Goal: Information Seeking & Learning: Learn about a topic

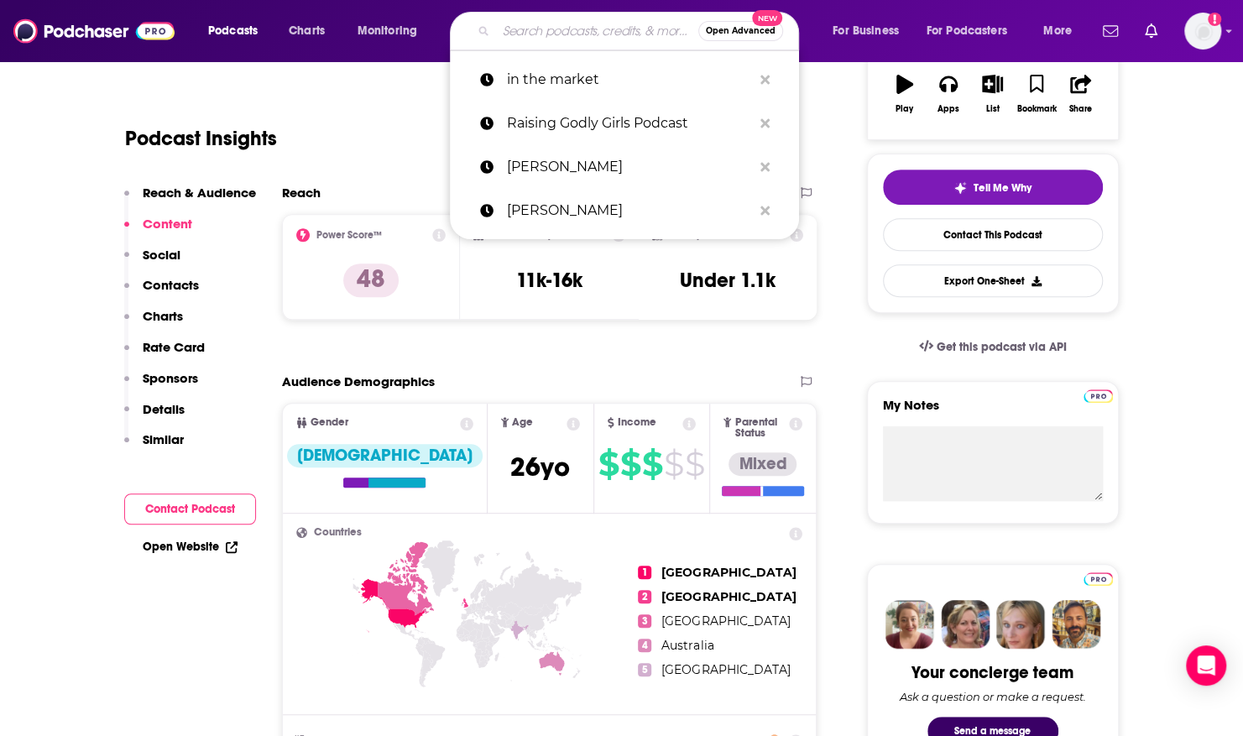
click at [561, 32] on input "Search podcasts, credits, & more..." at bounding box center [597, 31] width 202 height 27
paste input "The Something New Show"
type input "The Something New Show"
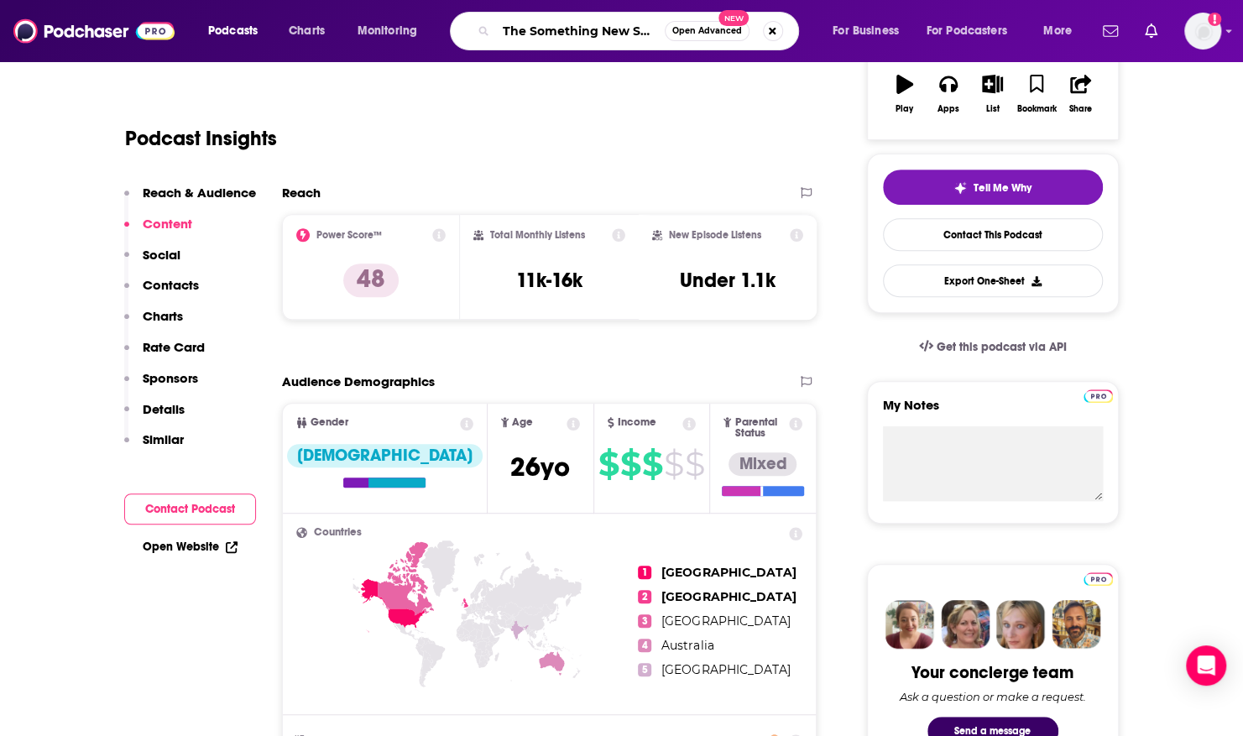
scroll to position [0, 8]
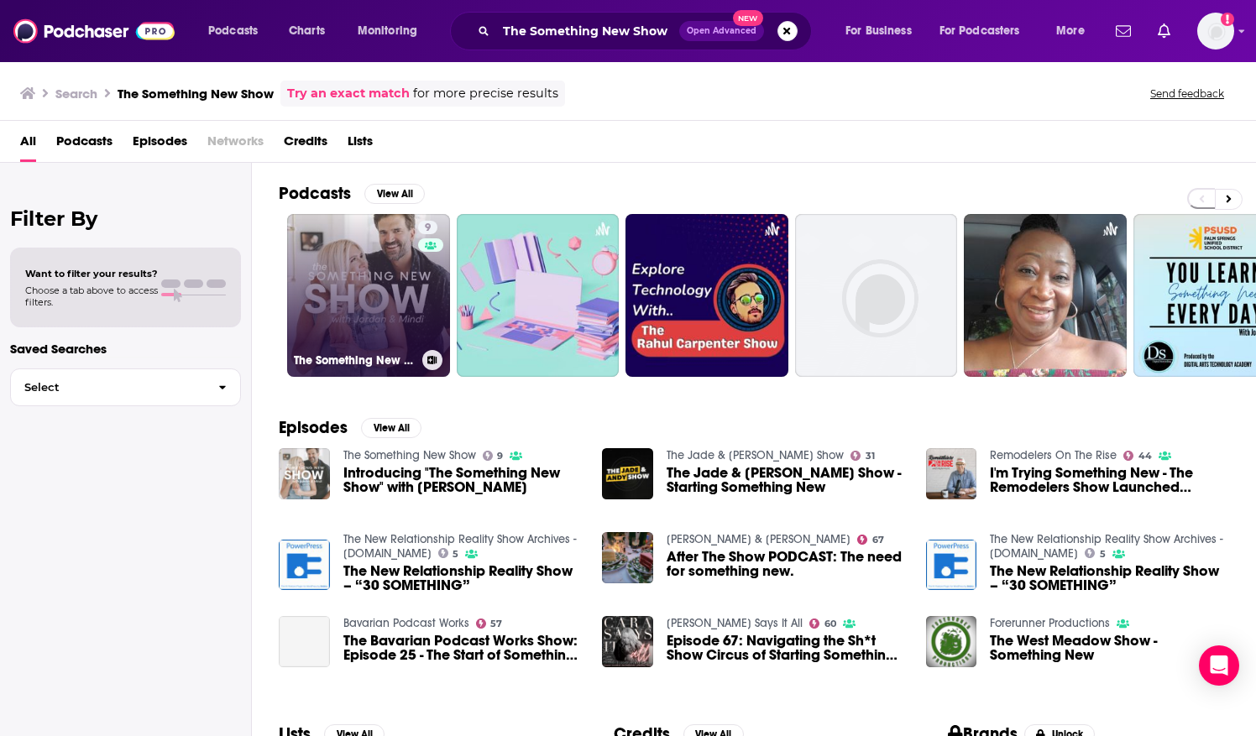
click at [413, 290] on link "9 The Something New Show" at bounding box center [368, 295] width 163 height 163
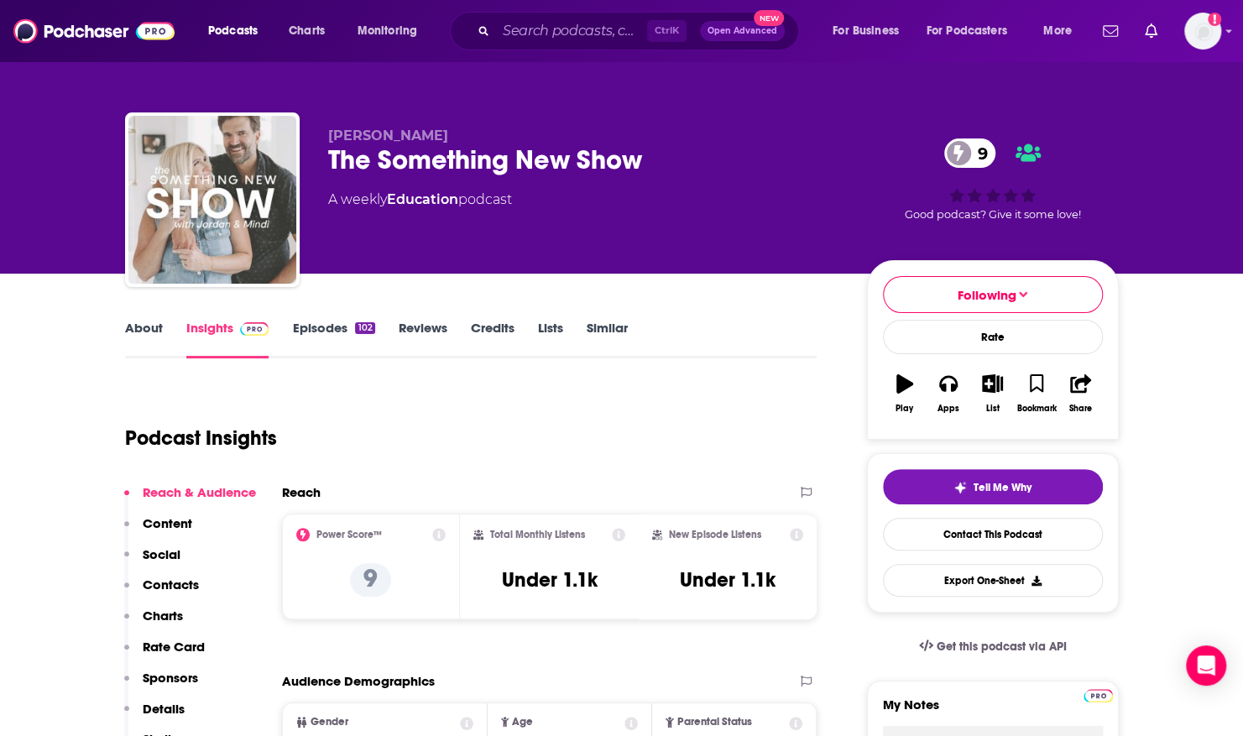
click at [152, 325] on link "About" at bounding box center [144, 339] width 38 height 39
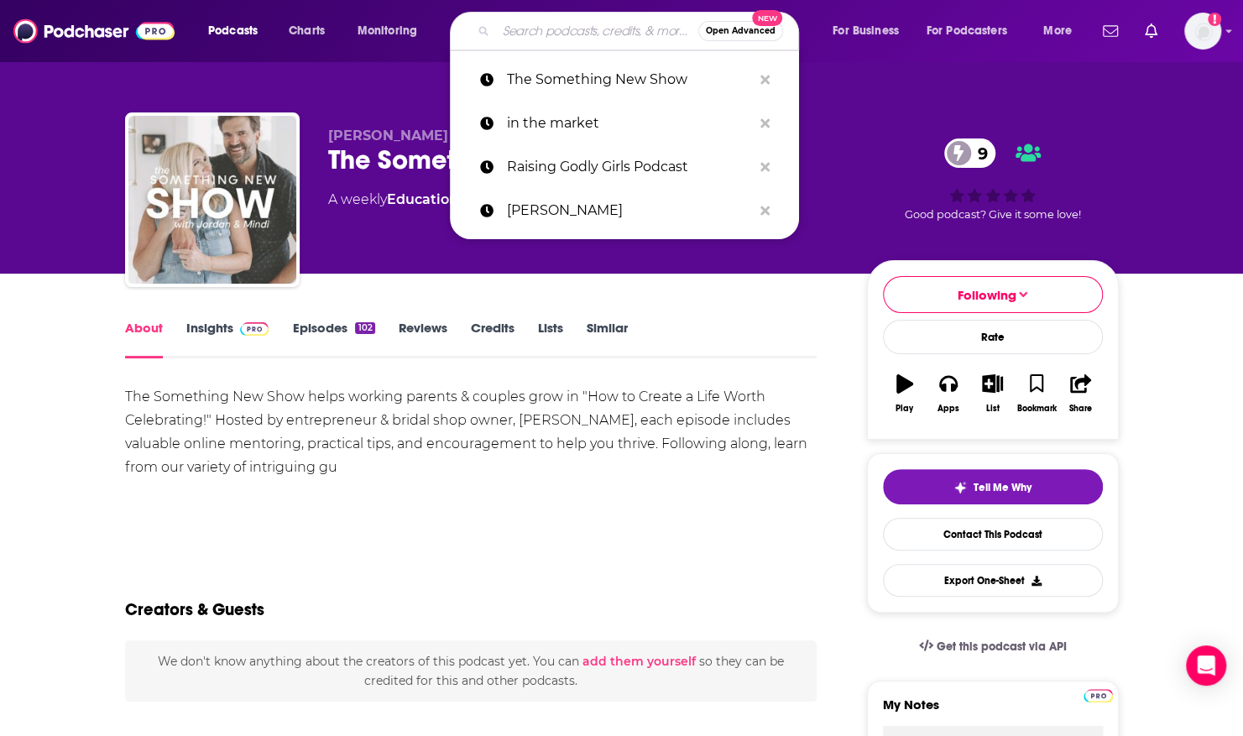
click at [540, 31] on input "Search podcasts, credits, & more..." at bounding box center [597, 31] width 202 height 27
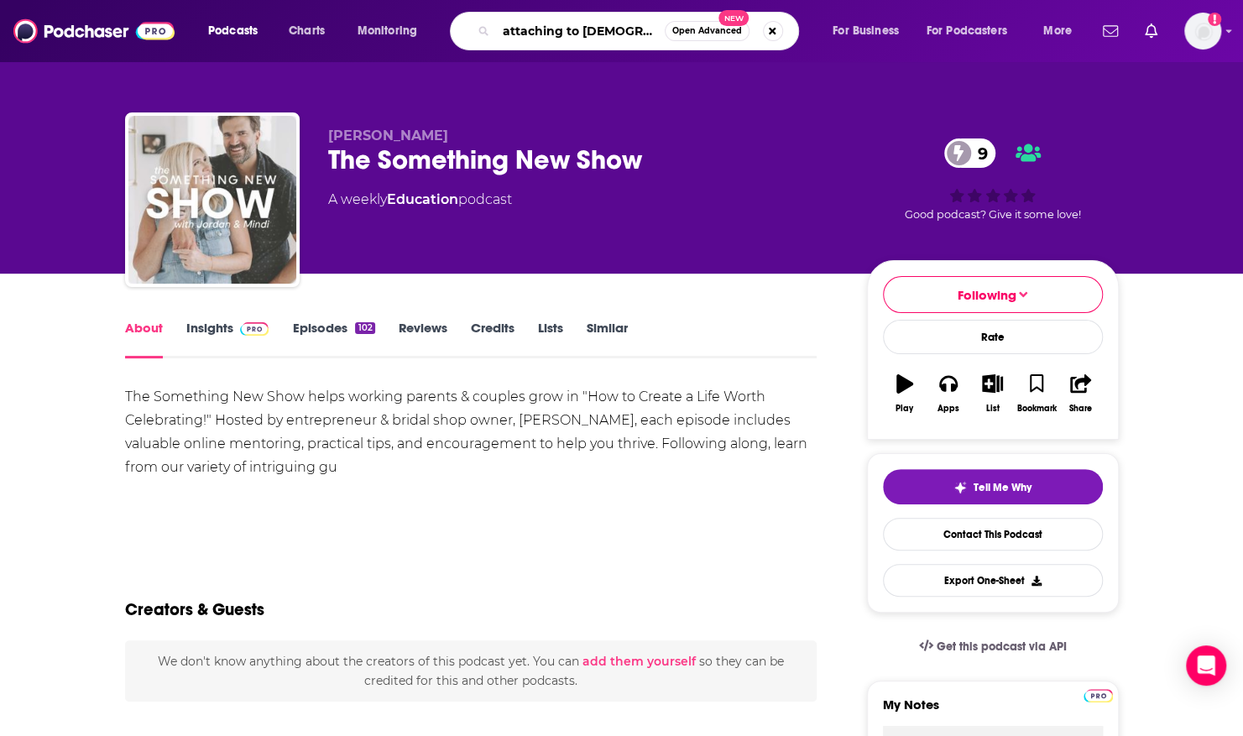
type input "attaching to [DEMOGRAPHIC_DATA] podcast"
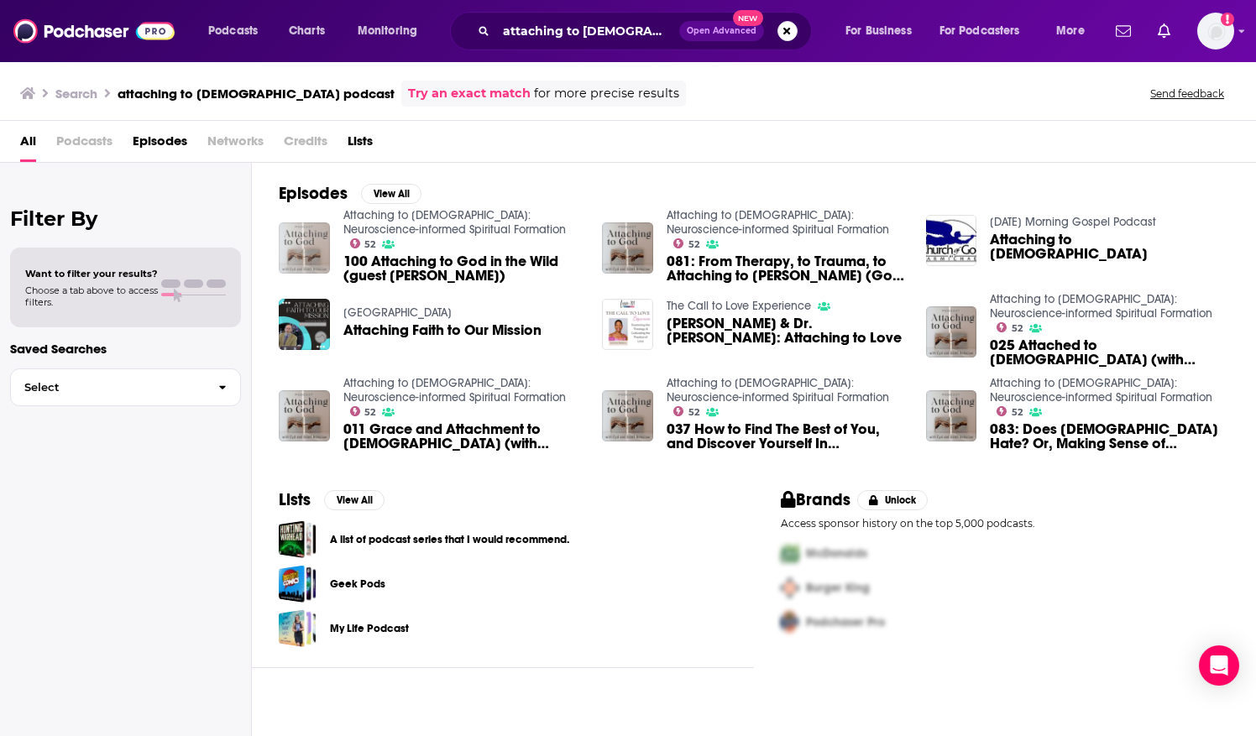
click at [316, 242] on img "100 Attaching to God in the Wild (guest Jeff McMullen)" at bounding box center [304, 247] width 51 height 51
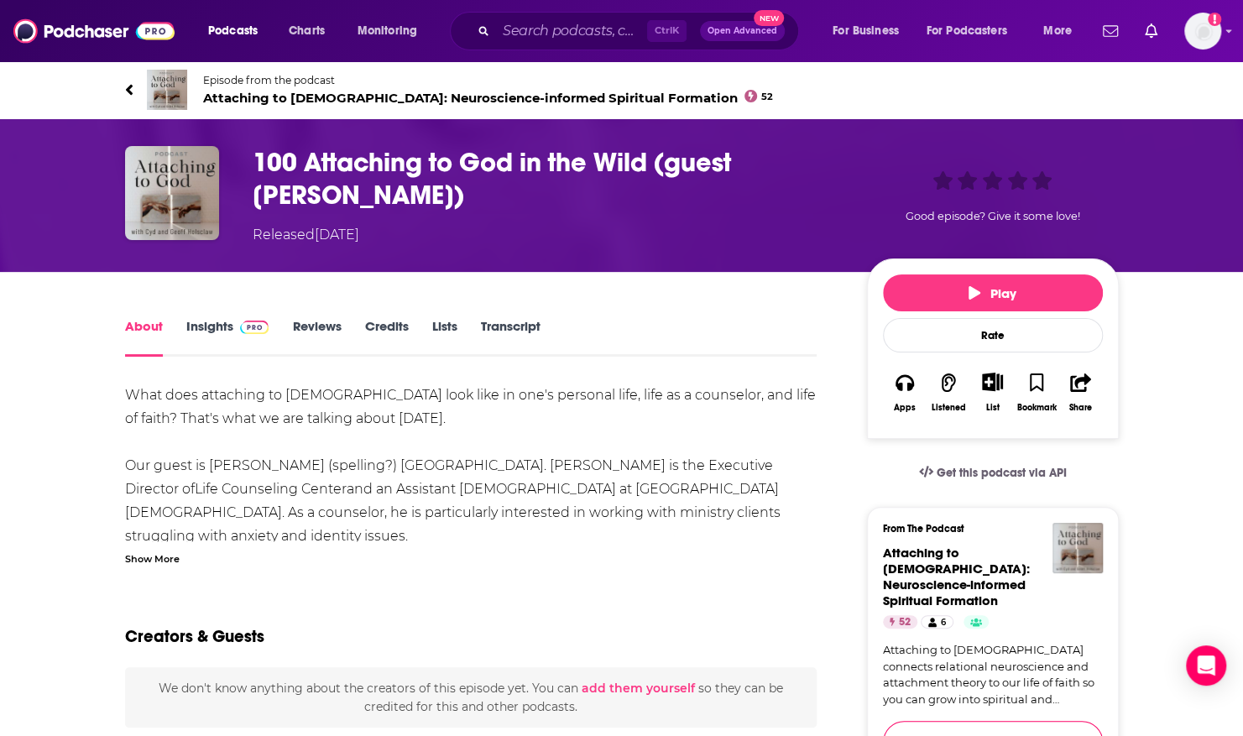
scroll to position [27, 0]
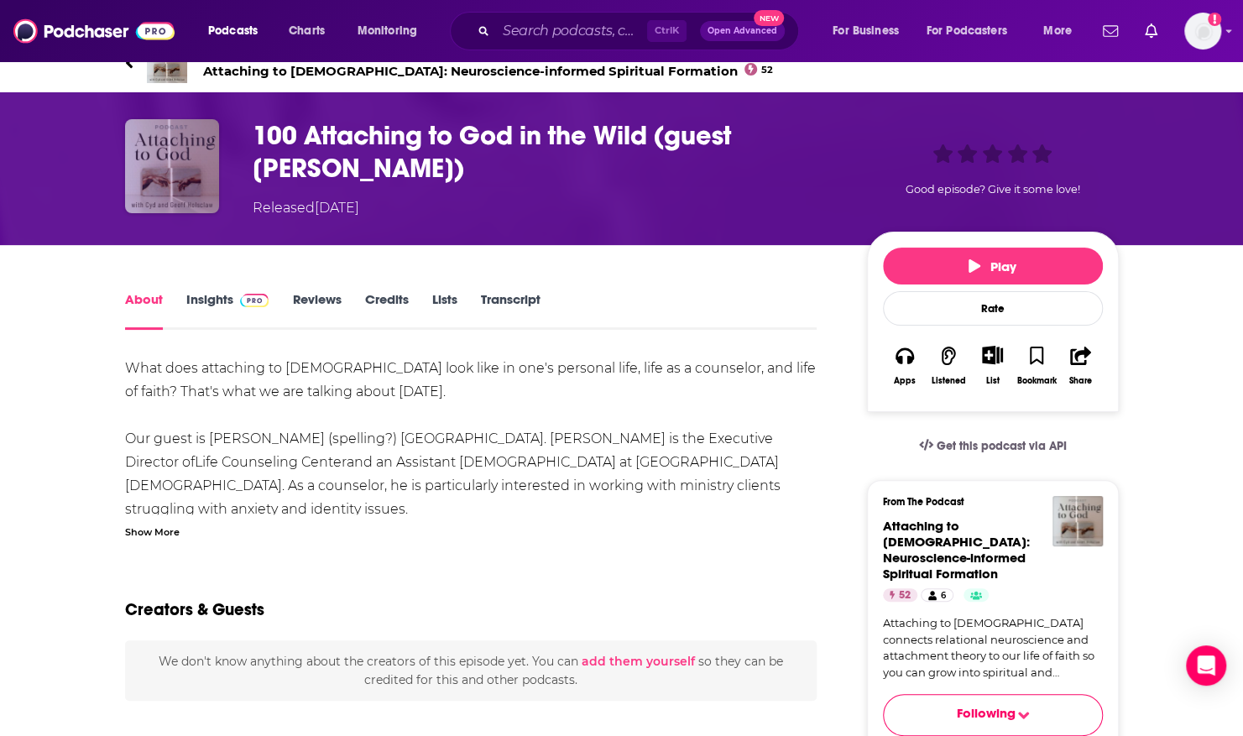
click at [192, 139] on img "100 Attaching to God in the Wild (guest Jeff McMullen)" at bounding box center [172, 166] width 94 height 94
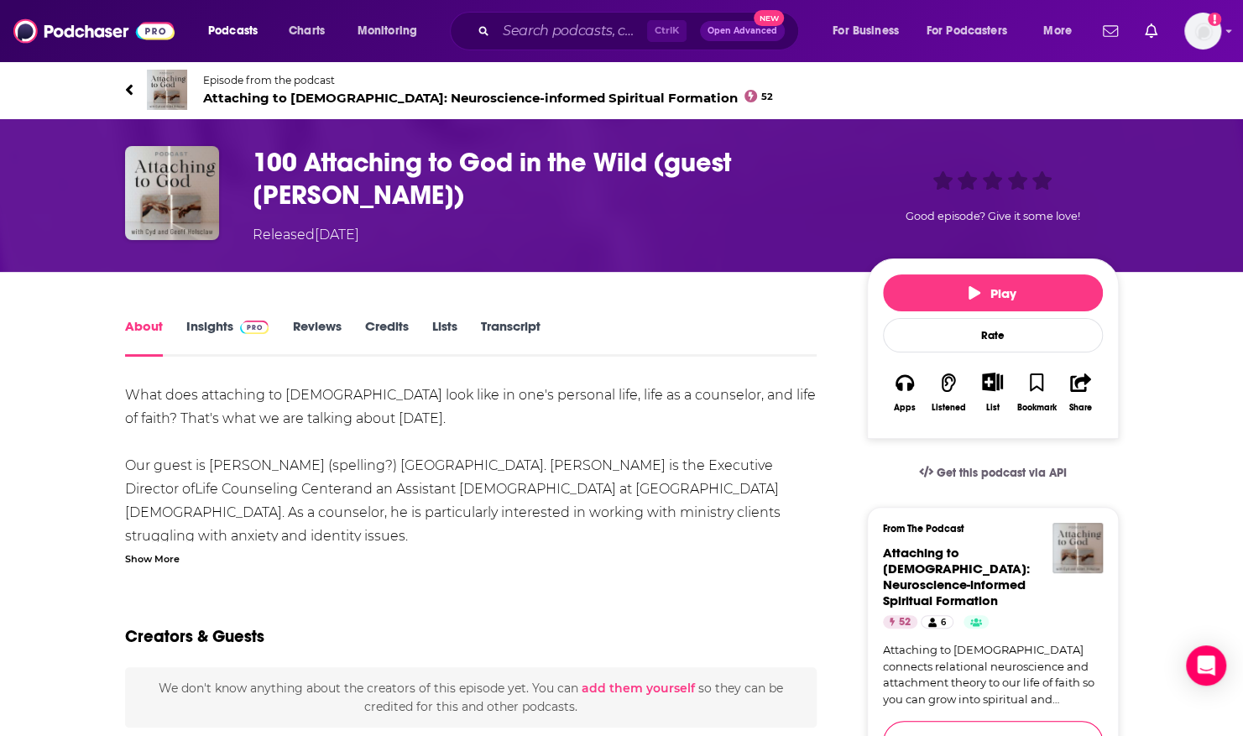
click at [147, 85] on img at bounding box center [167, 90] width 40 height 40
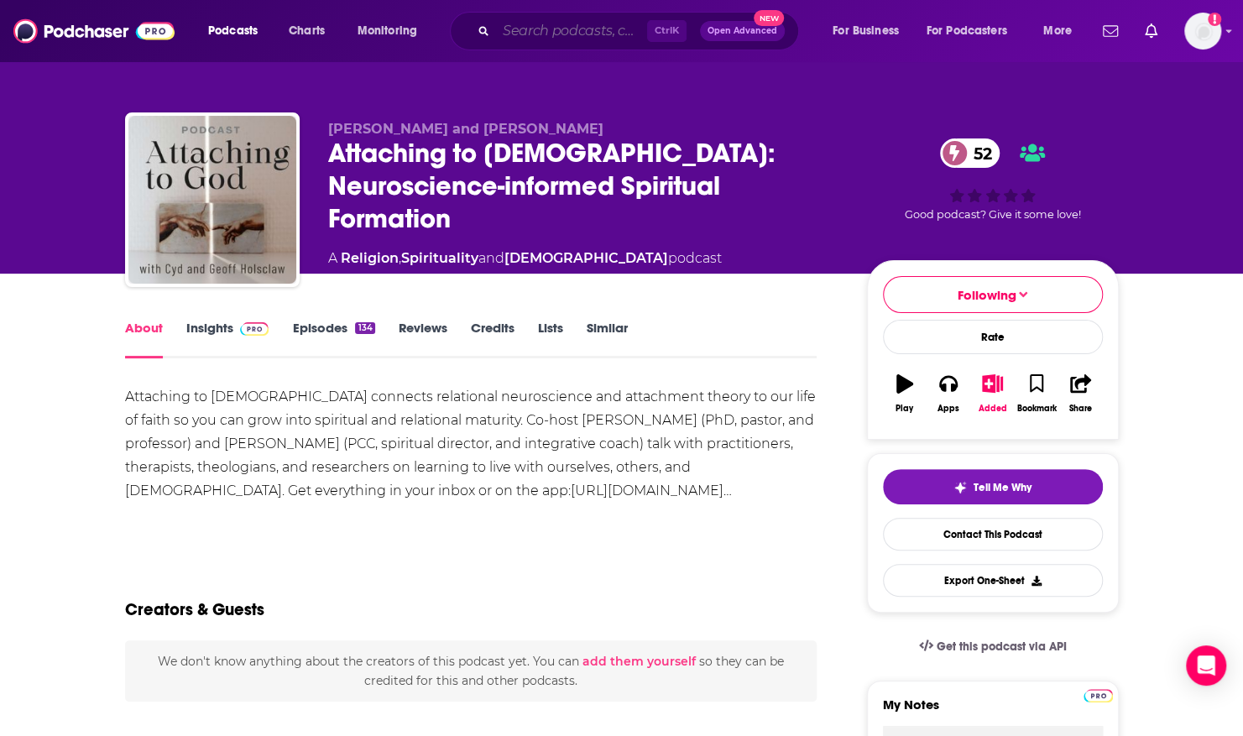
click at [533, 29] on input "Search podcasts, credits, & more..." at bounding box center [571, 31] width 151 height 27
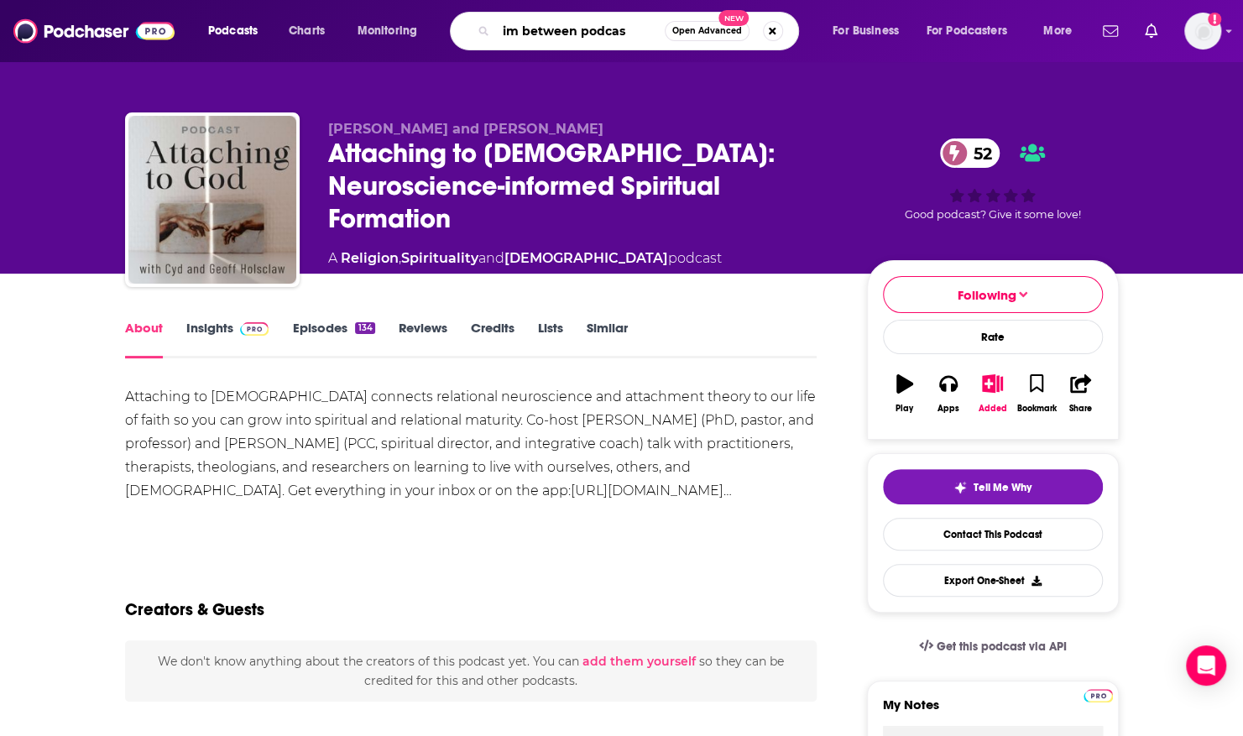
type input "im between podcast"
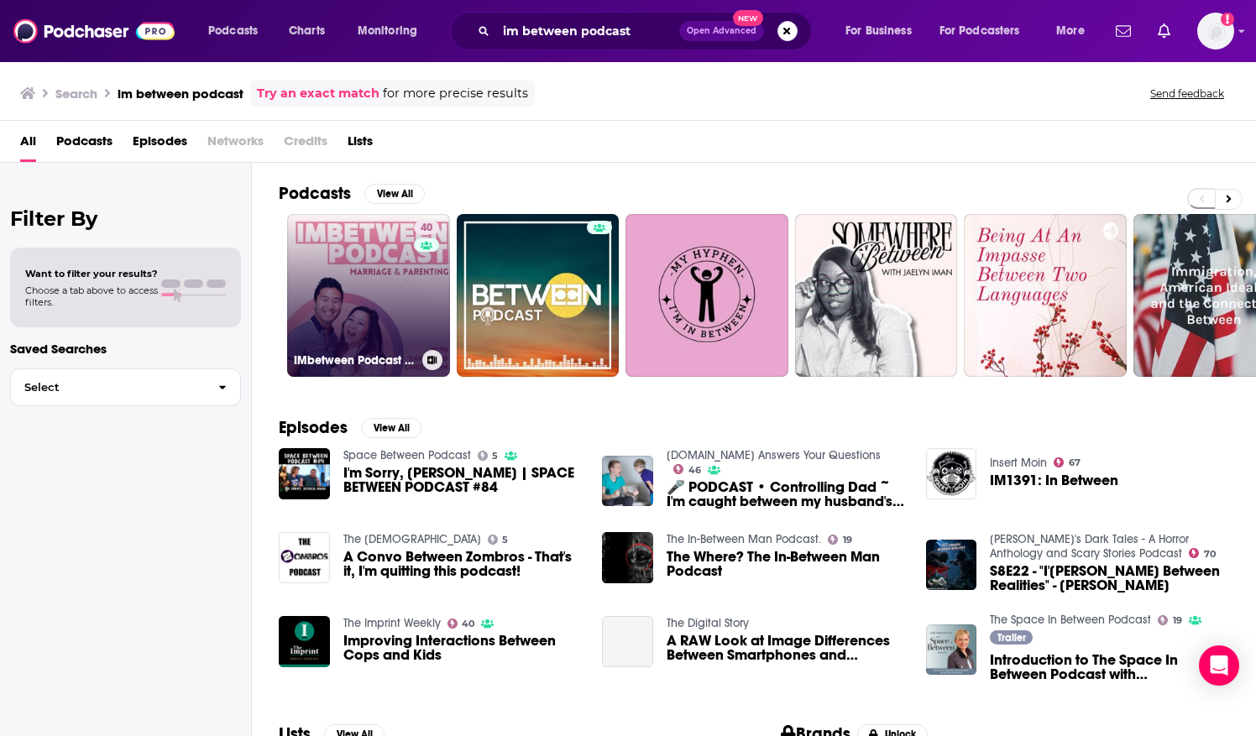
click at [356, 264] on link "40 IMbetween Podcast on Marriage, Parenting, Faith, and Everything In Between" at bounding box center [368, 295] width 163 height 163
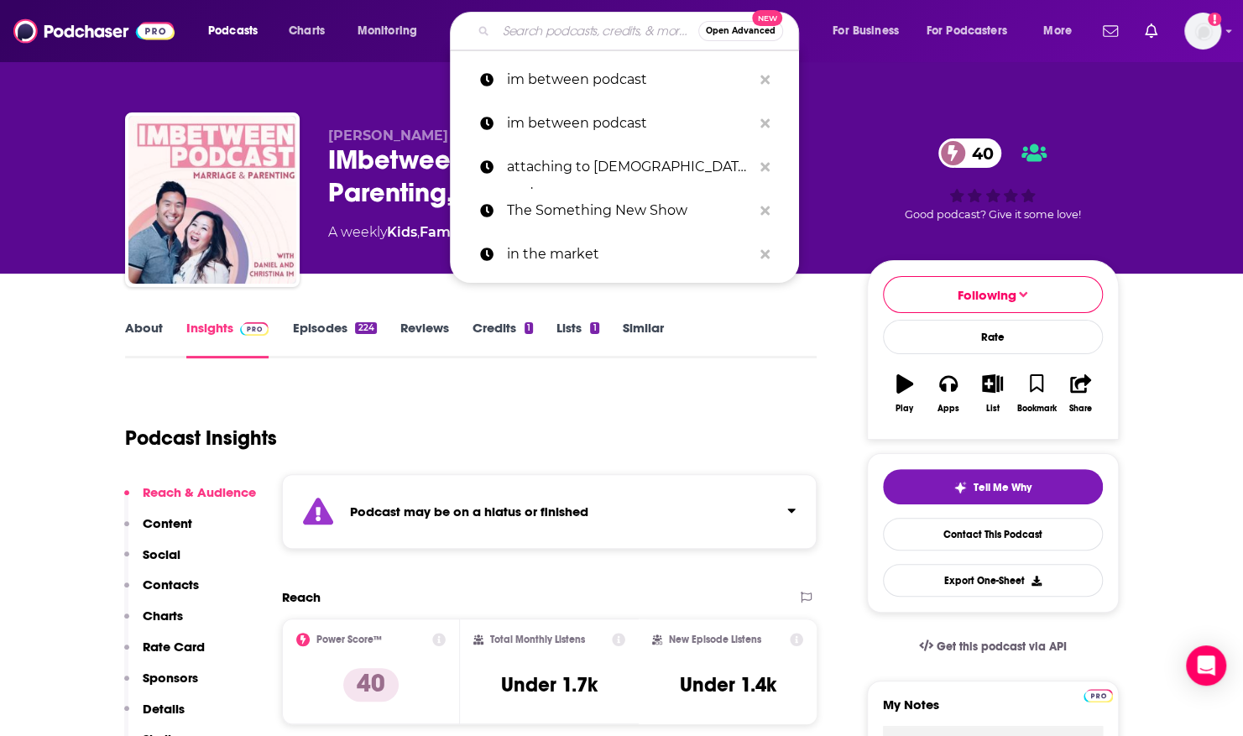
click at [527, 34] on input "Search podcasts, credits, & more..." at bounding box center [597, 31] width 202 height 27
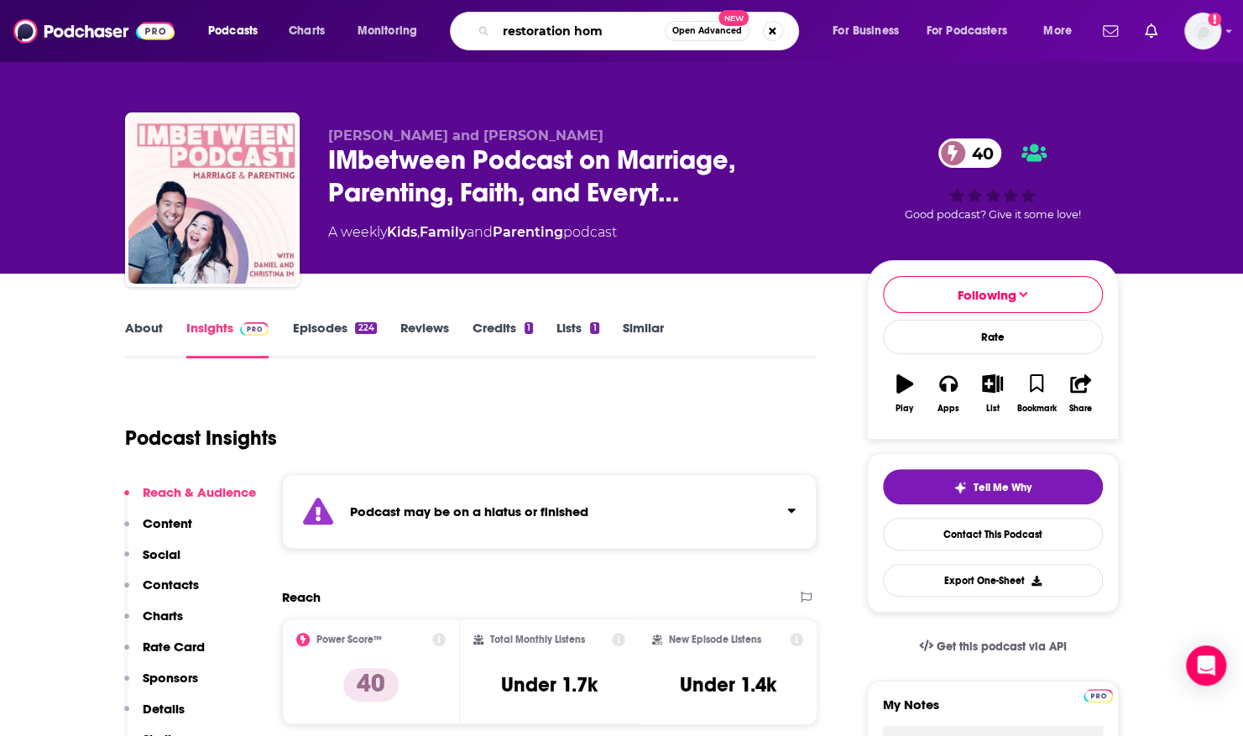
type input "restoration home"
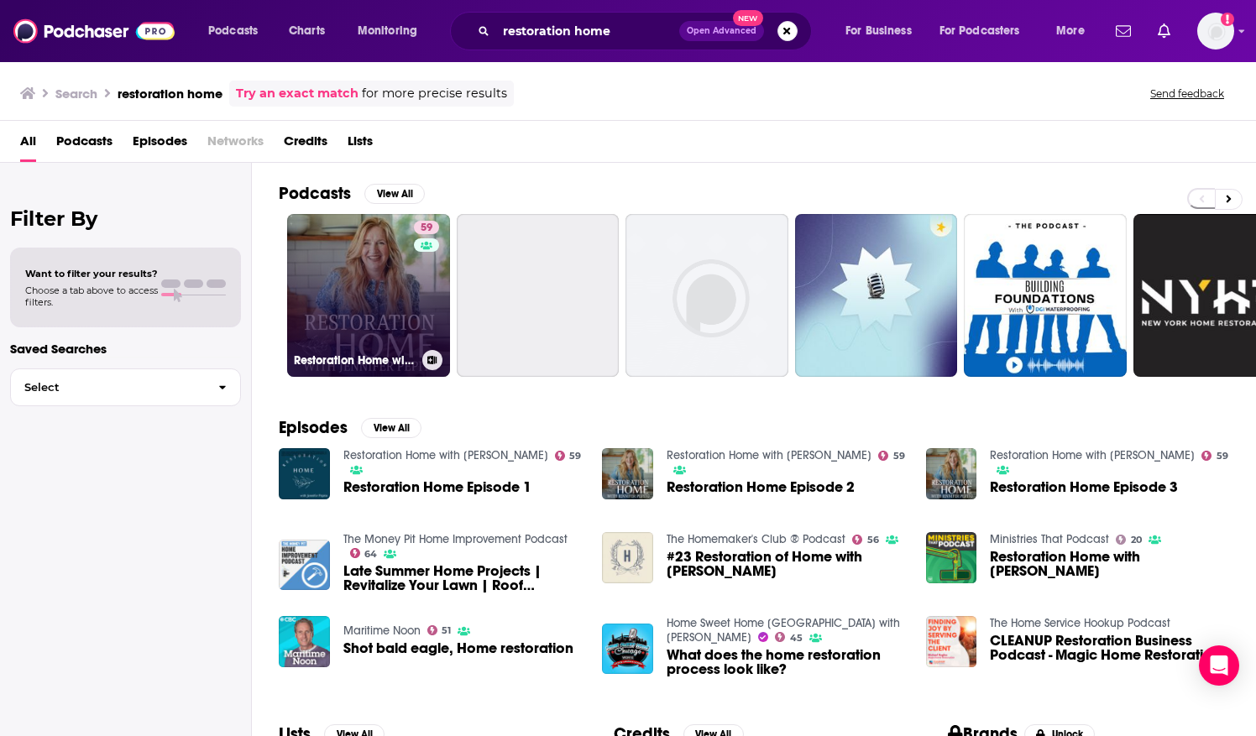
click at [398, 269] on link "59 Restoration Home with [PERSON_NAME]" at bounding box center [368, 295] width 163 height 163
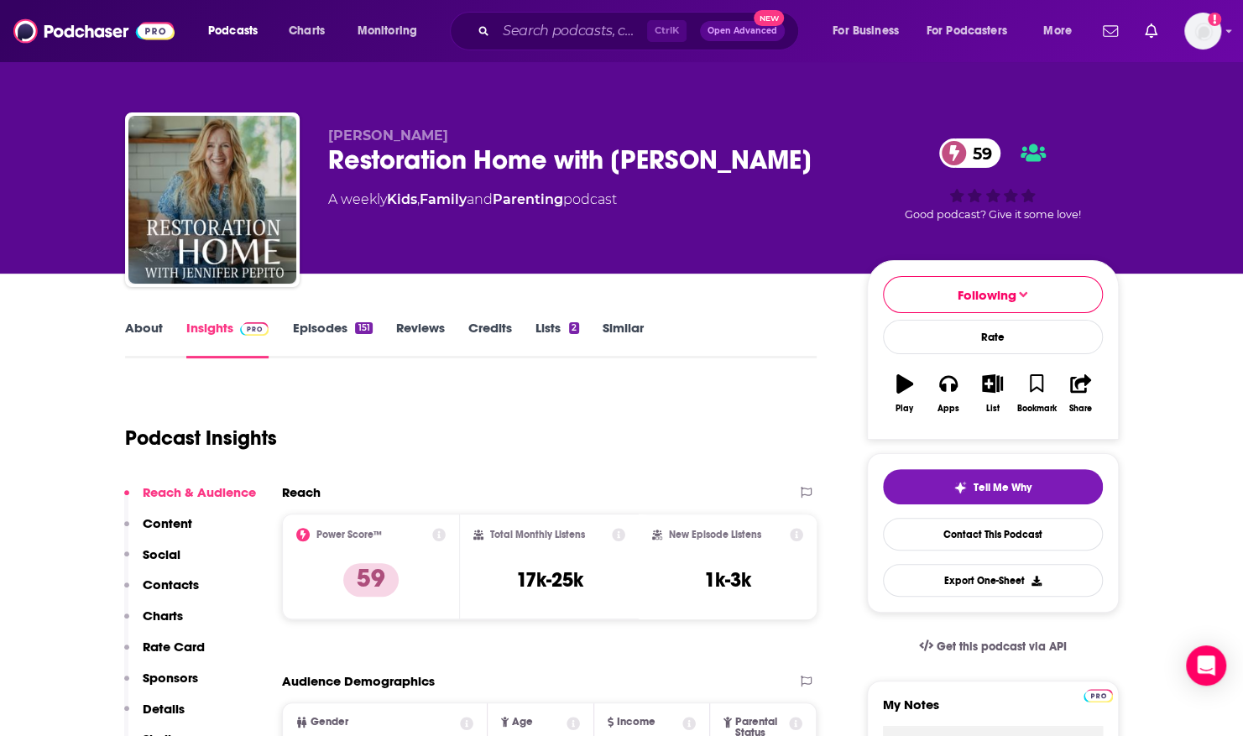
click at [145, 331] on link "About" at bounding box center [144, 339] width 38 height 39
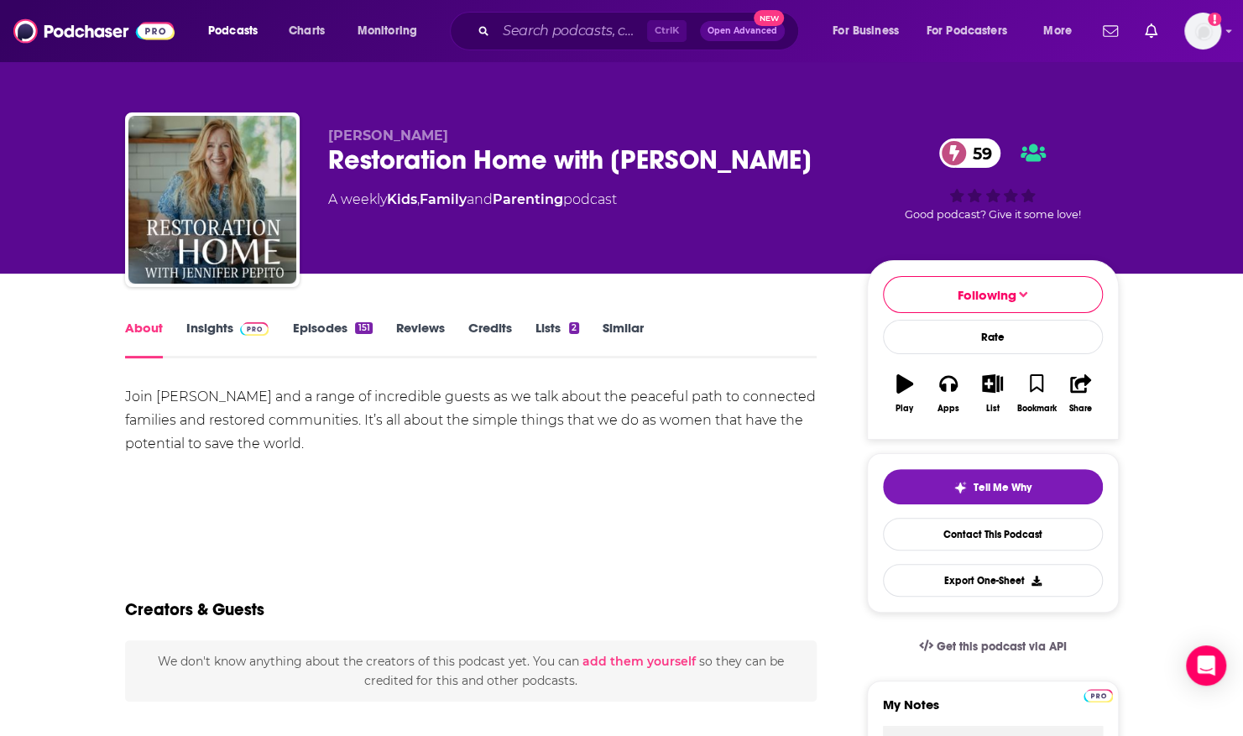
click at [331, 326] on link "Episodes 151" at bounding box center [332, 339] width 80 height 39
